Goal: Task Accomplishment & Management: Manage account settings

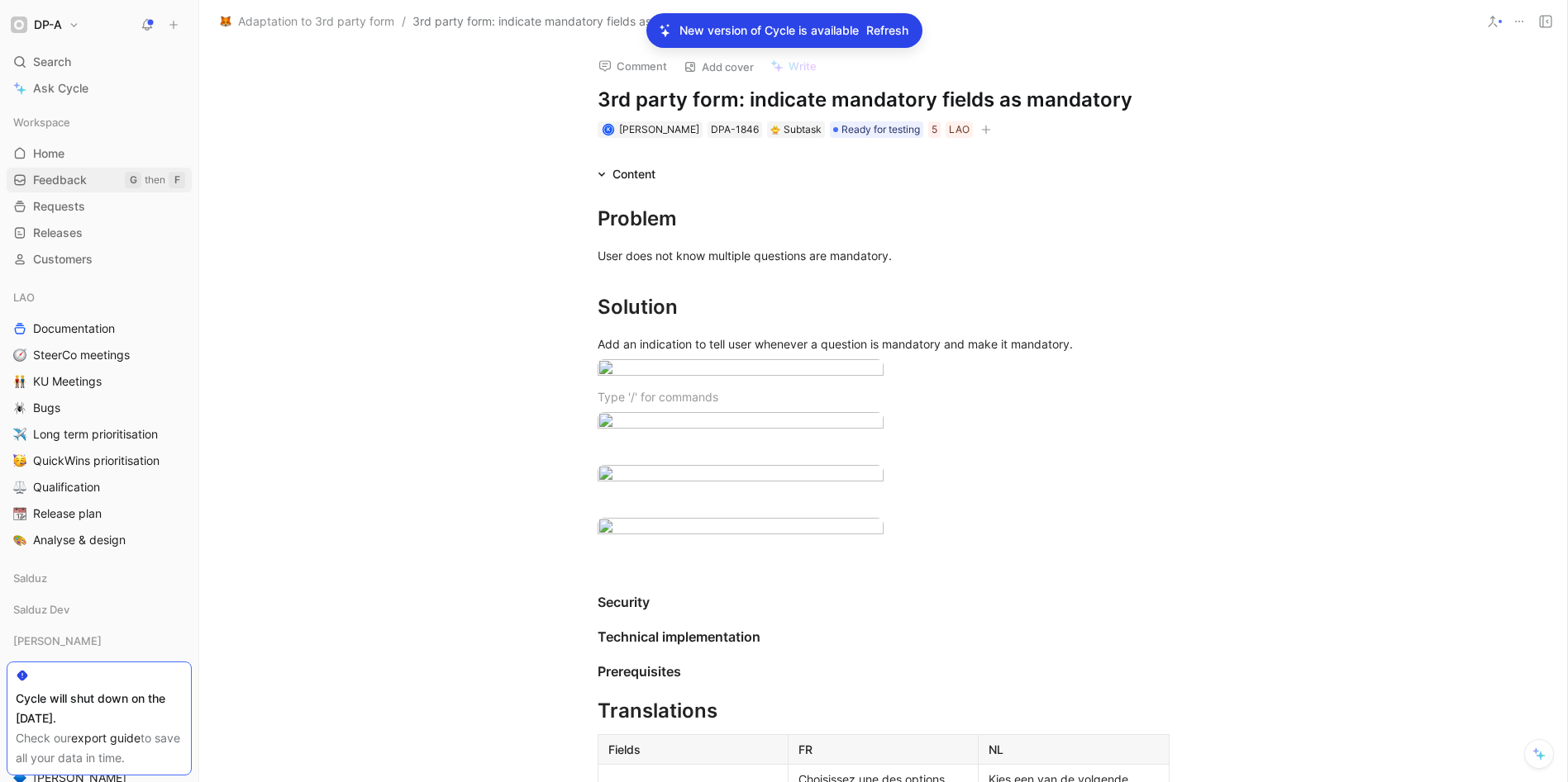
click at [73, 180] on span "Feedback" at bounding box center [60, 180] width 53 height 17
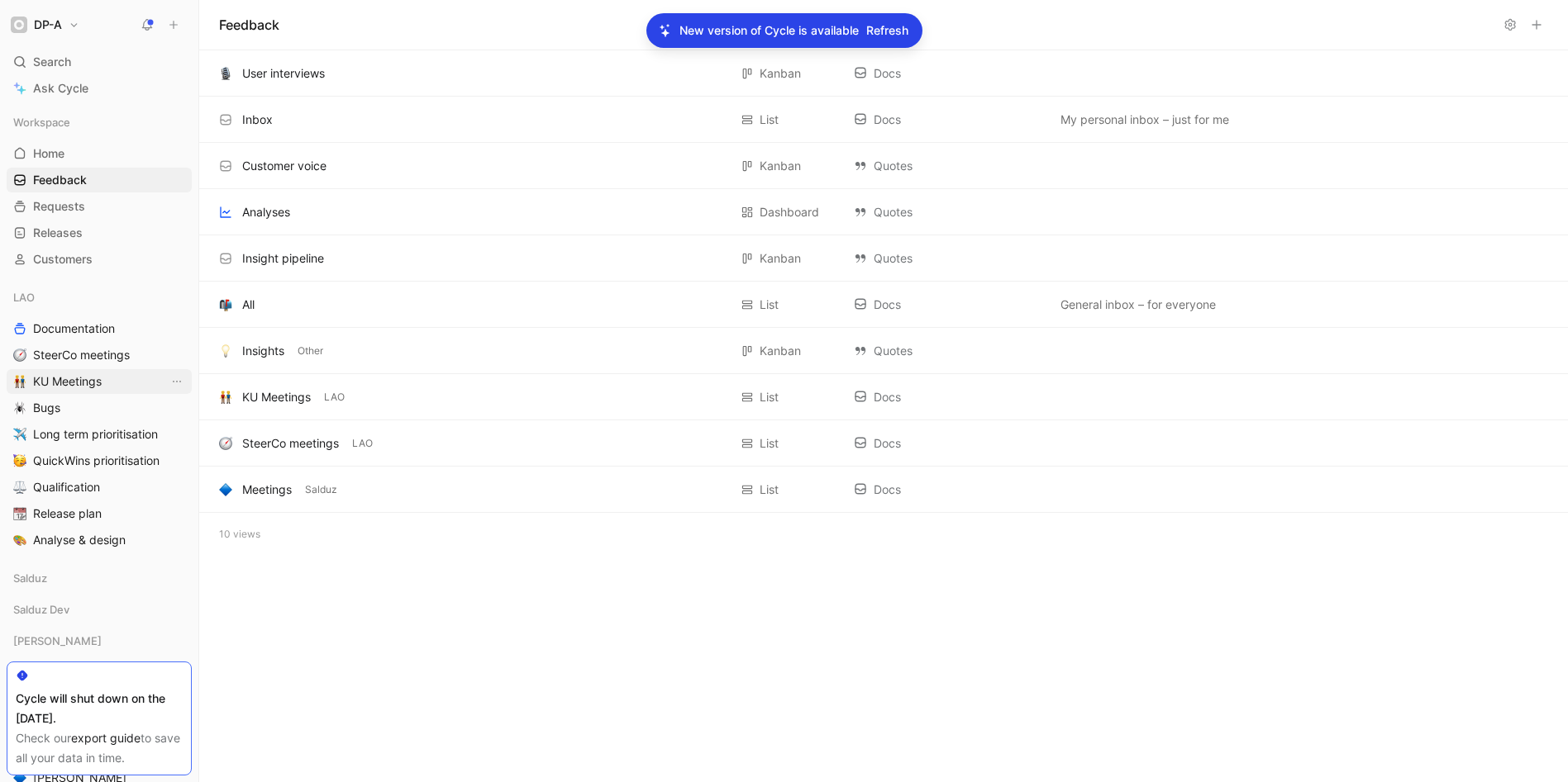
click at [61, 379] on span "KU Meetings" at bounding box center [67, 381] width 68 height 17
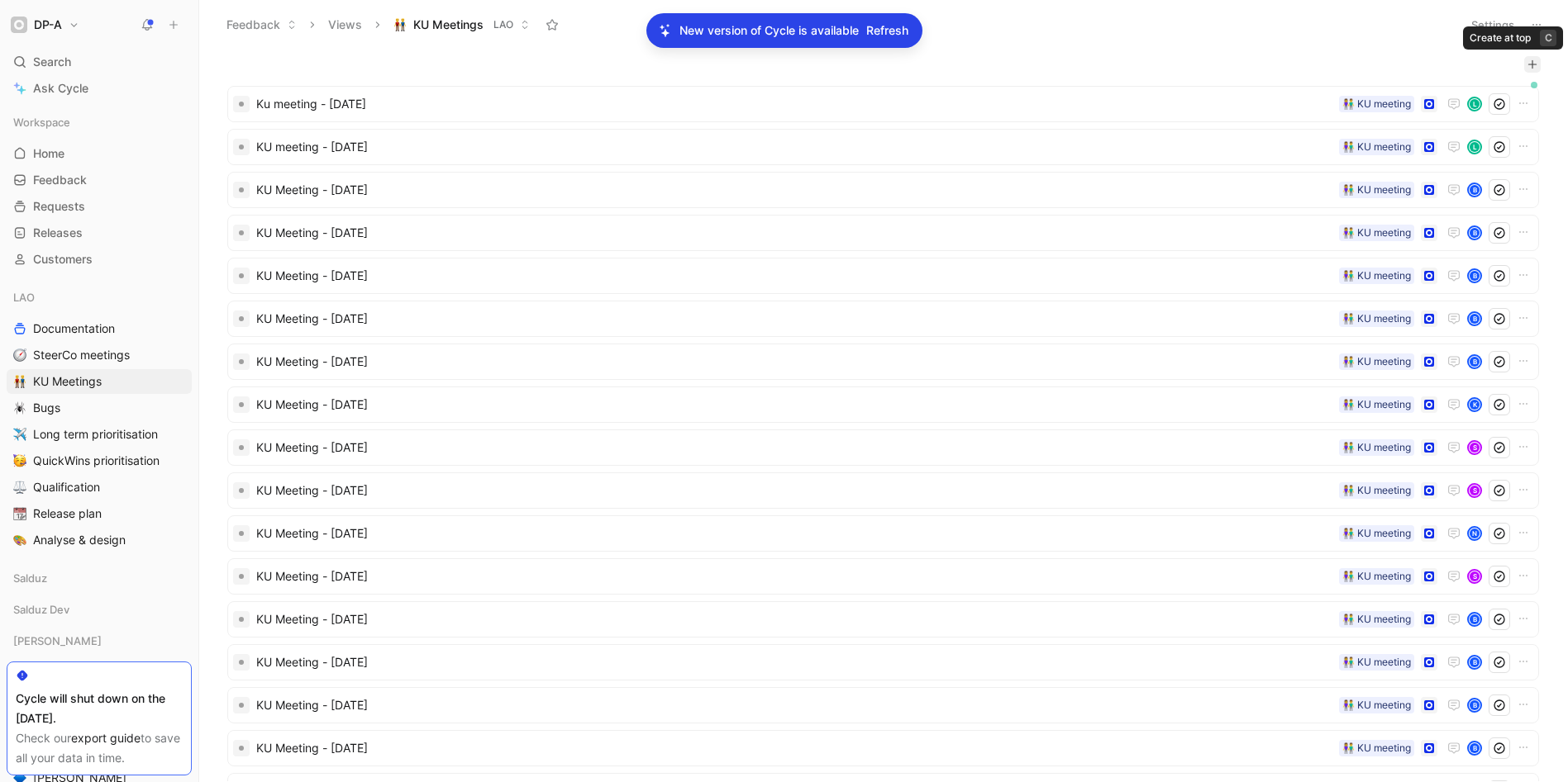
click at [1528, 65] on icon "button" at bounding box center [1532, 64] width 9 height 1
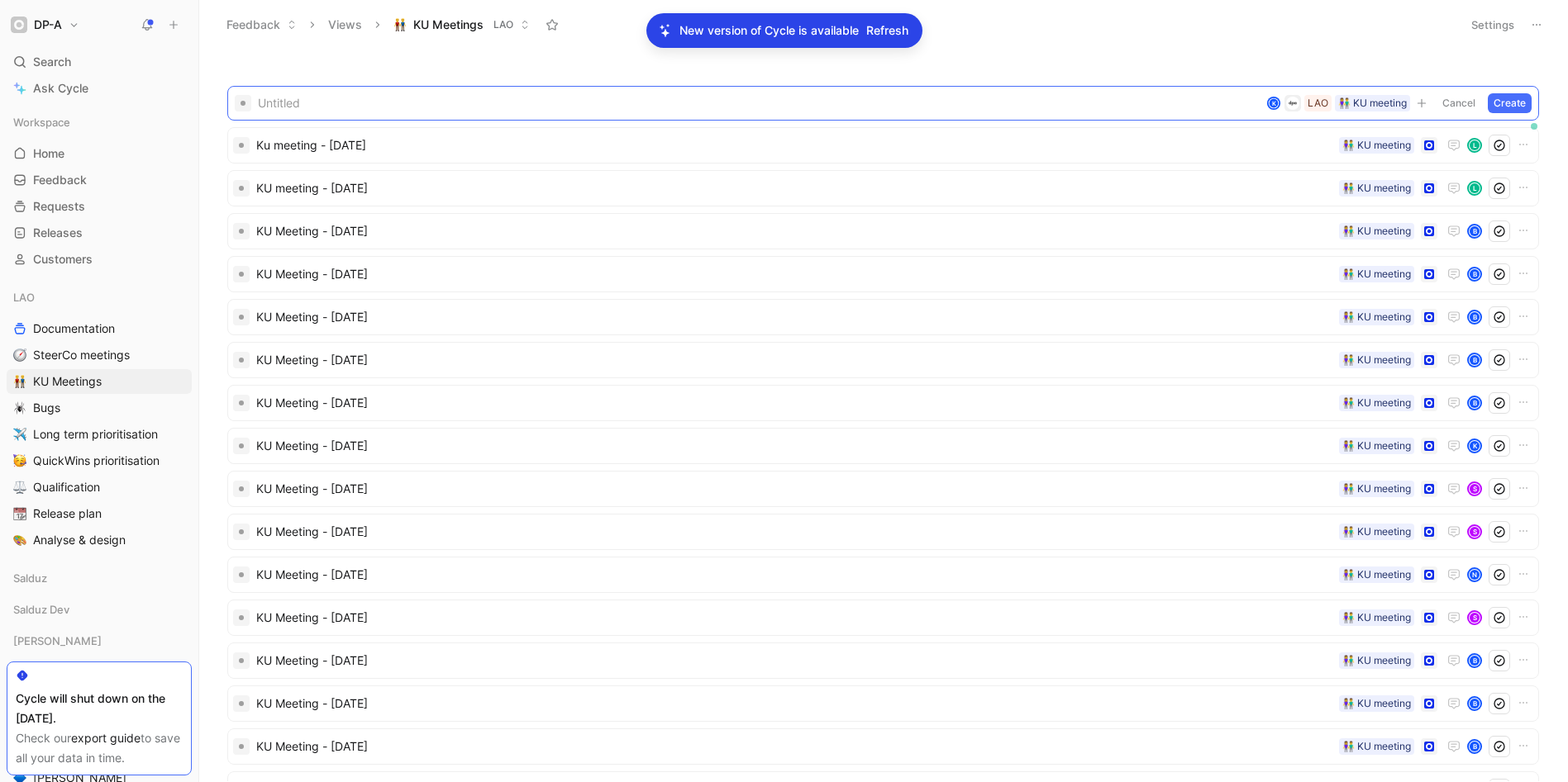
click at [1302, 53] on div "Untitled K LAO 👫 KU meeting Cancel Create Ku meeting - [DATE] 👫 KU meeting L KU…" at bounding box center [883, 416] width 1368 height 733
click at [1448, 104] on button "Cancel" at bounding box center [1459, 103] width 45 height 20
click at [1537, 22] on icon at bounding box center [1536, 25] width 13 height 13
